Goal: Check status

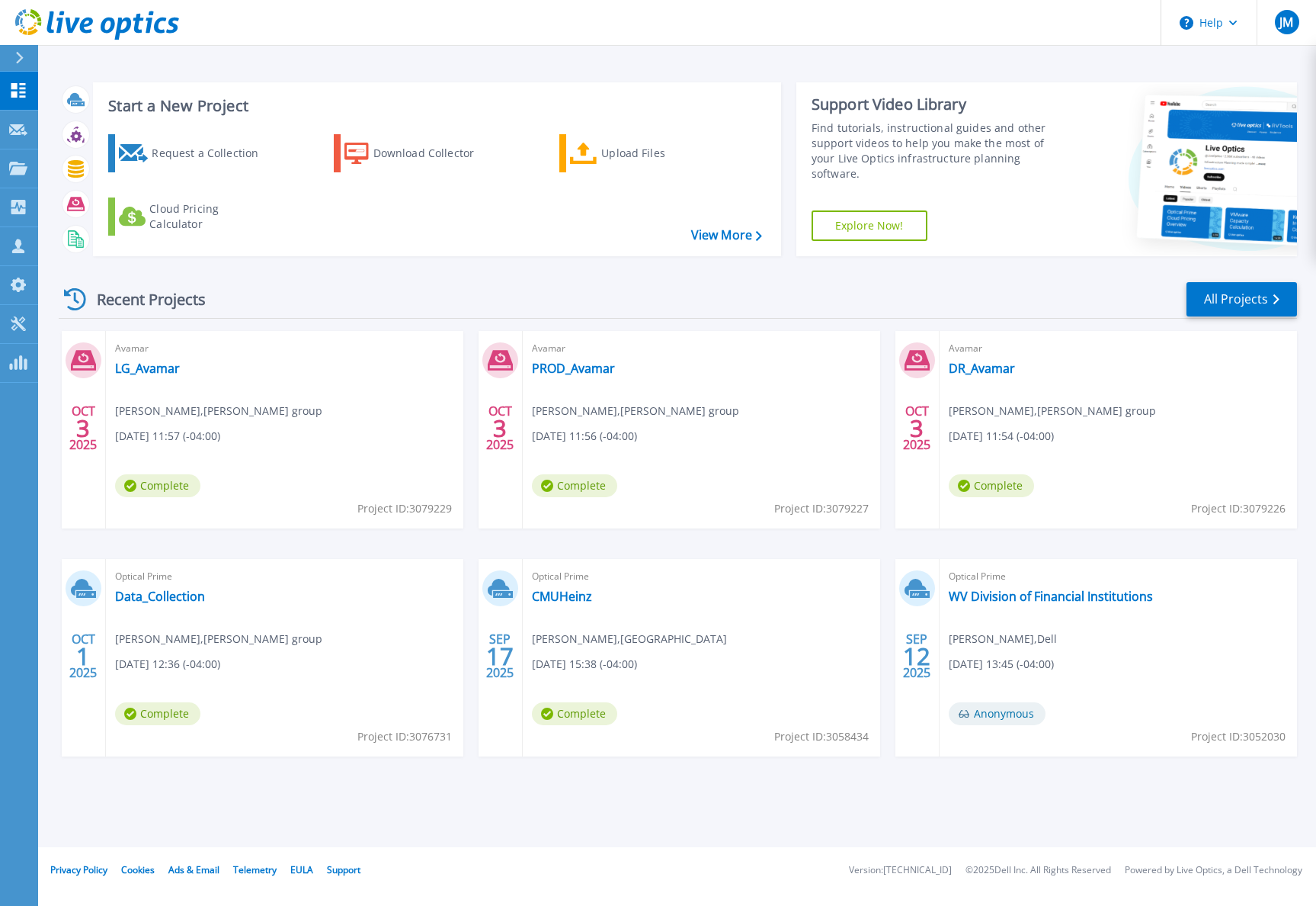
click at [180, 587] on div "Optical Prime Data_Collection Mark Zahn , AUDIA group 10/01/2025, 12:36 (-04:00…" at bounding box center [284, 657] width 357 height 198
click at [177, 594] on link "Data_Collection" at bounding box center [159, 596] width 90 height 15
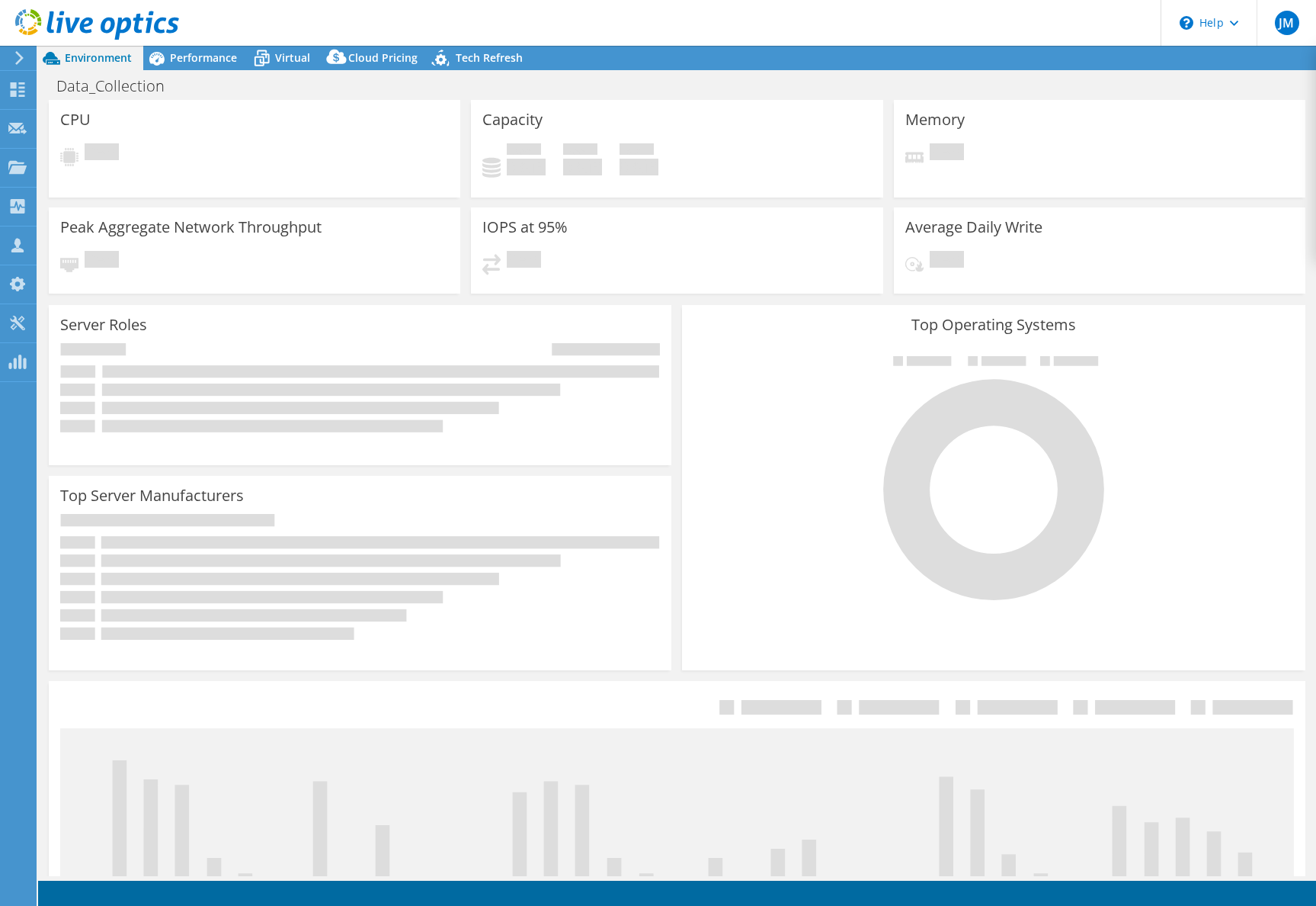
select select "USD"
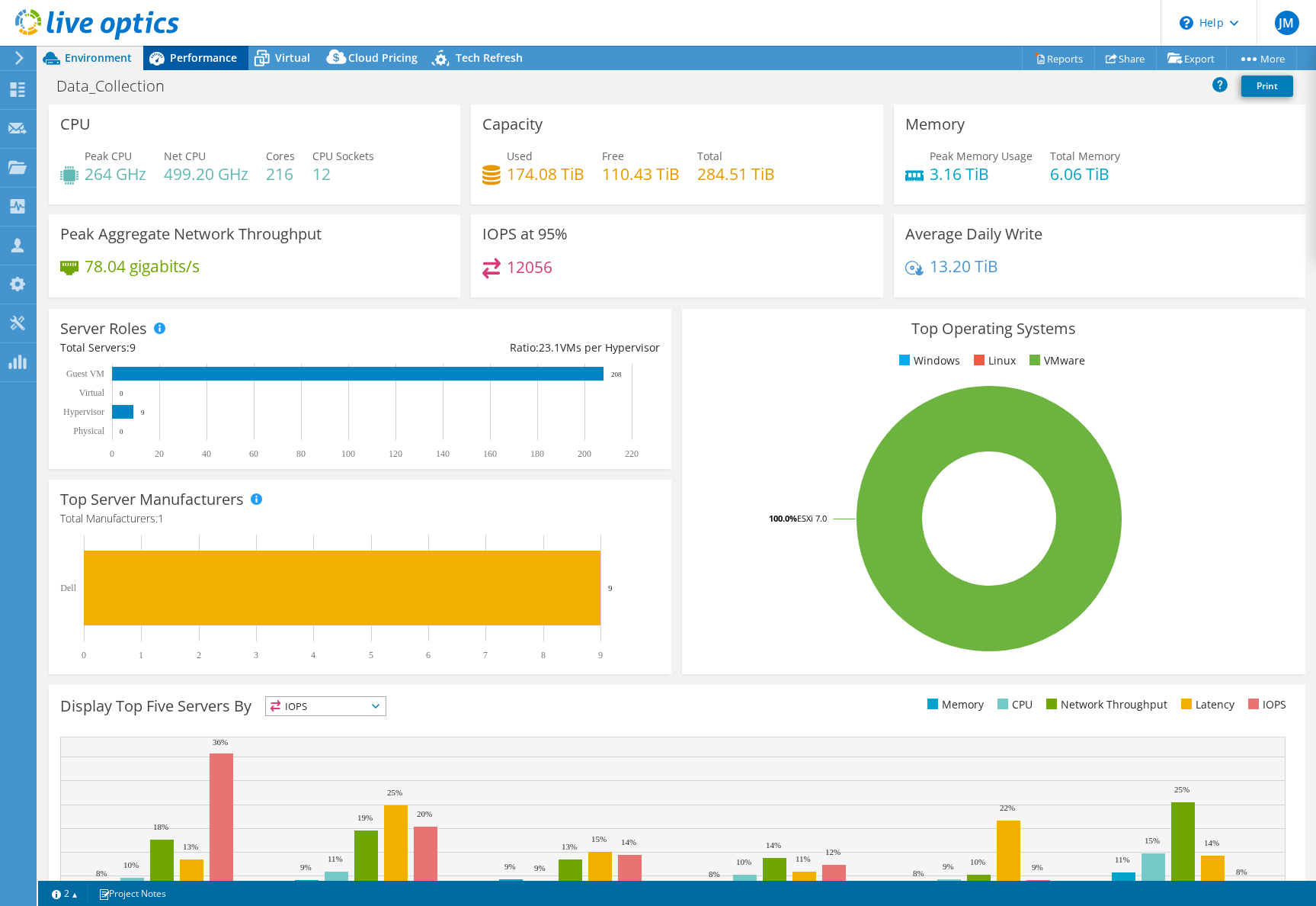
click at [181, 61] on span "Performance" at bounding box center [203, 57] width 67 height 15
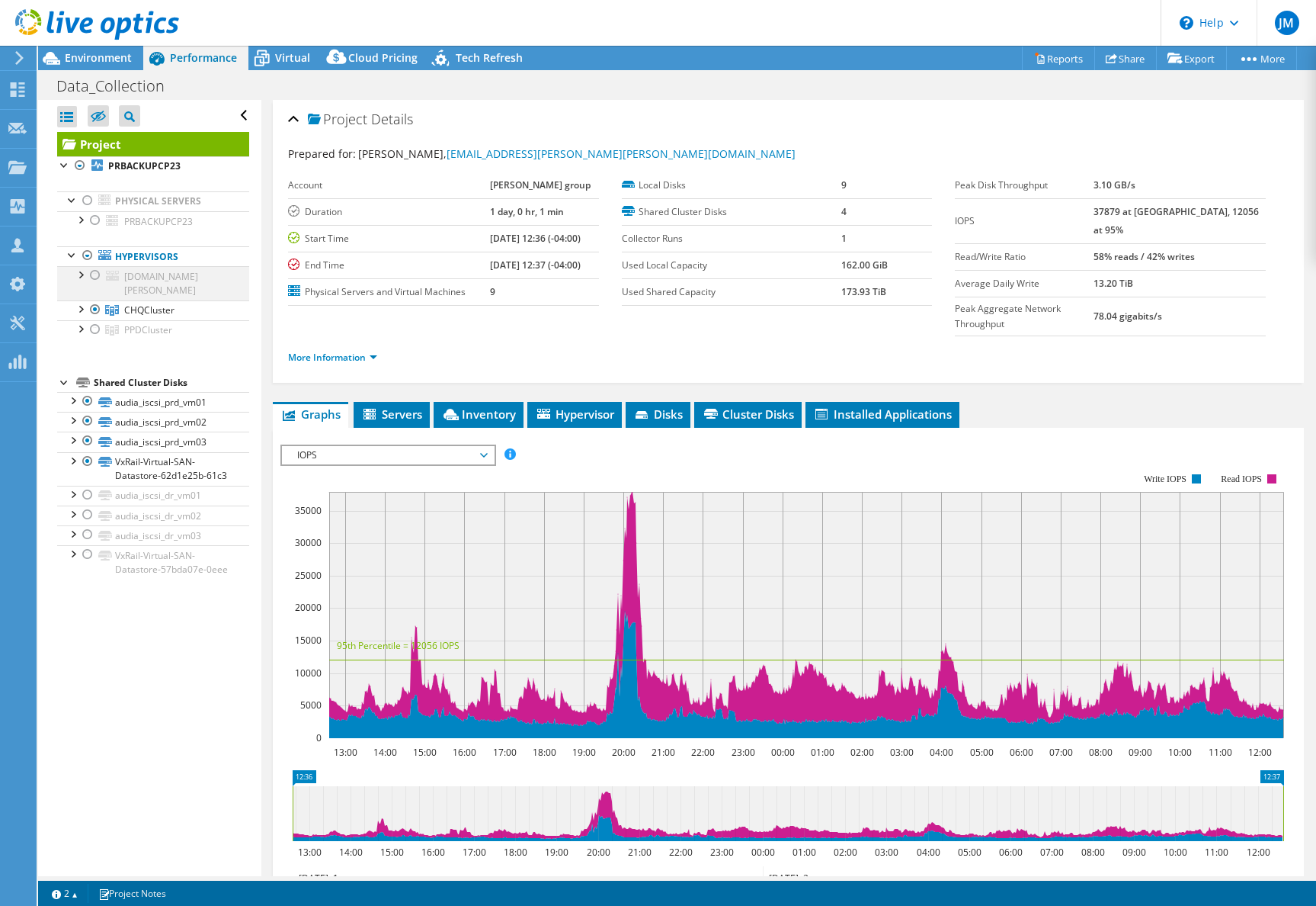
click at [91, 277] on div at bounding box center [95, 275] width 15 height 18
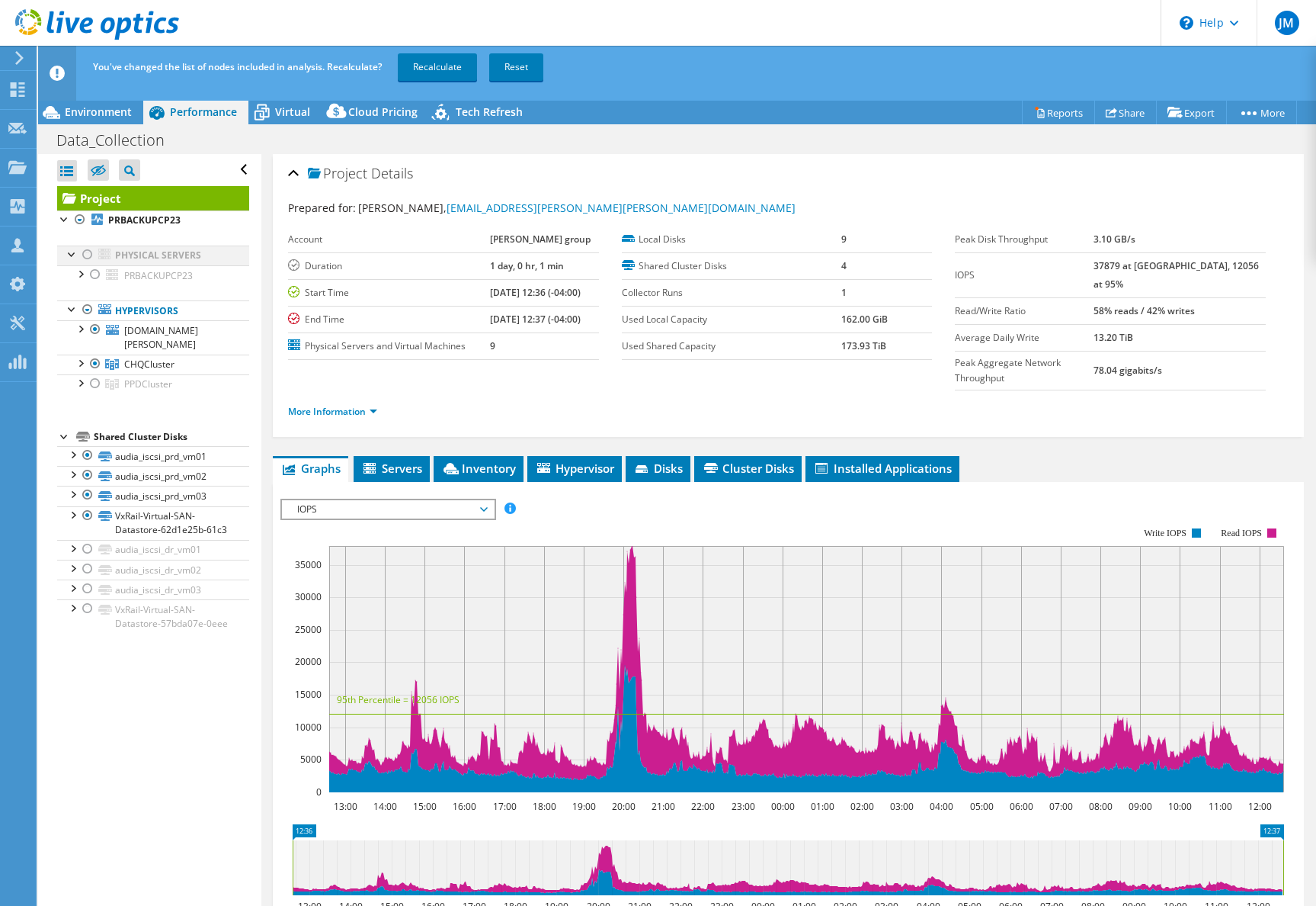
click at [91, 256] on div at bounding box center [87, 254] width 15 height 18
click at [95, 375] on div at bounding box center [95, 384] width 15 height 18
click at [415, 66] on link "Recalculate" at bounding box center [437, 67] width 79 height 27
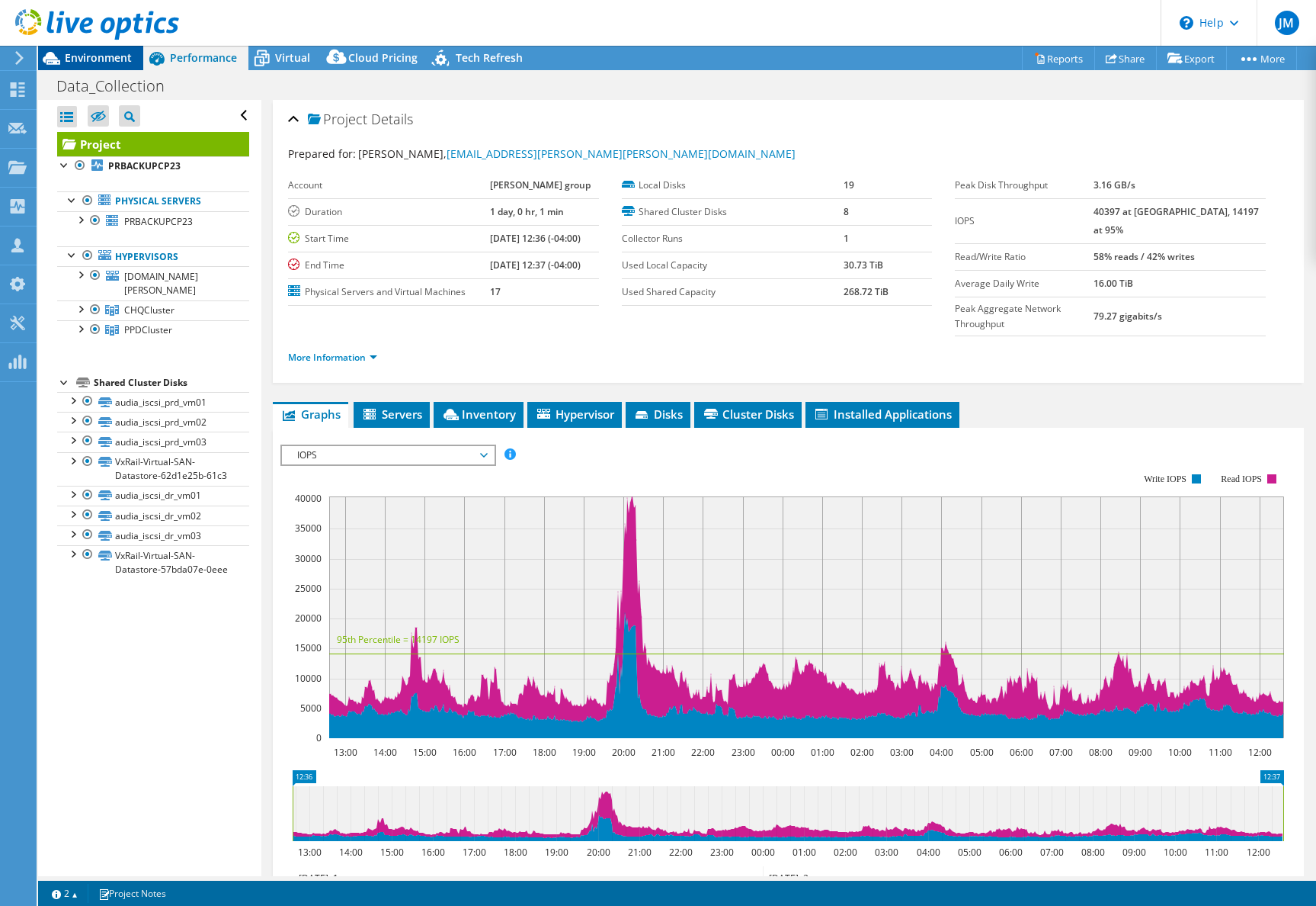
click at [102, 65] on span "Environment" at bounding box center [98, 57] width 67 height 15
